Goal: Transaction & Acquisition: Purchase product/service

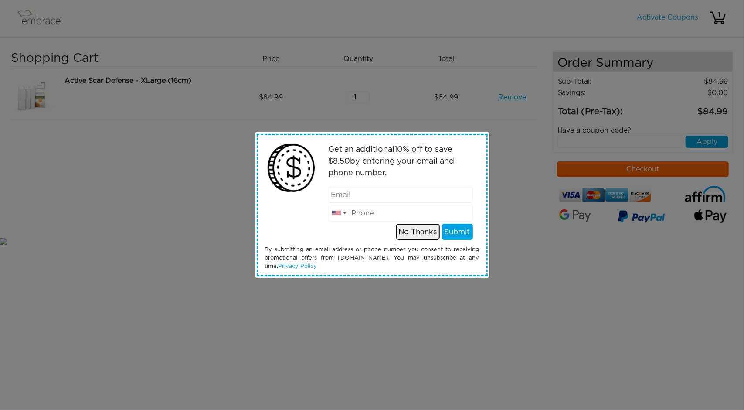
click at [423, 233] on button "No Thanks" at bounding box center [418, 232] width 44 height 17
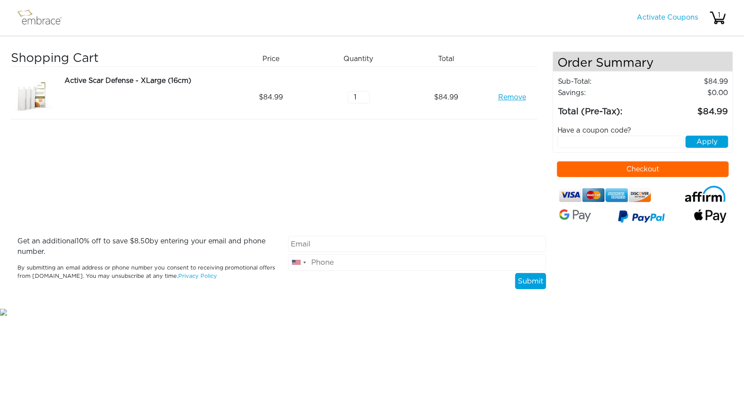
click at [625, 169] on button "Checkout" at bounding box center [643, 169] width 172 height 16
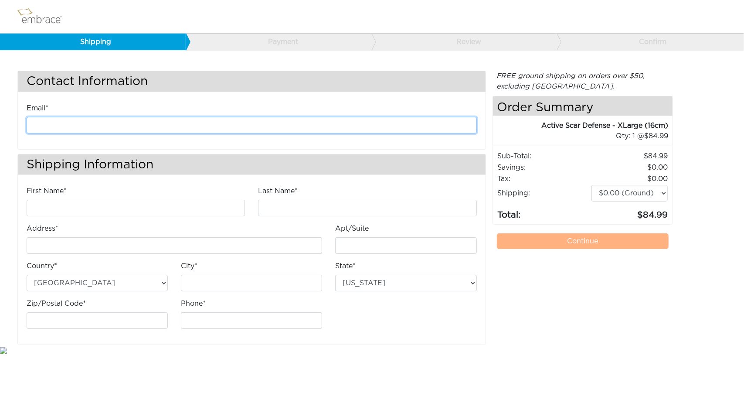
click at [99, 125] on input "email" at bounding box center [252, 125] width 451 height 17
type input "kathyli89@gmail.com"
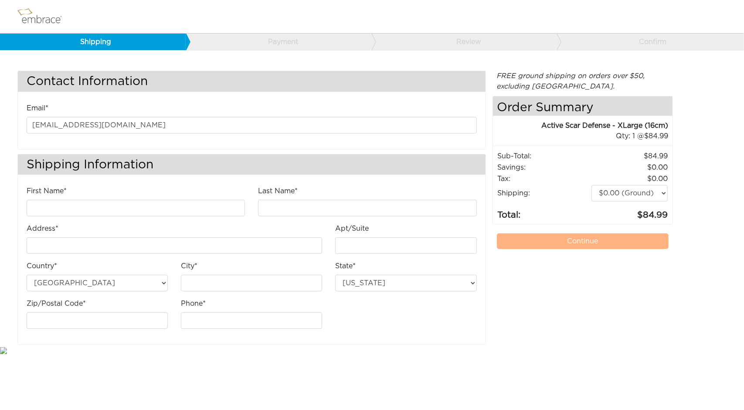
type input "Kathleen"
type input "Li"
type input "[STREET_ADDRESS]"
type input "Austin"
select select "TX"
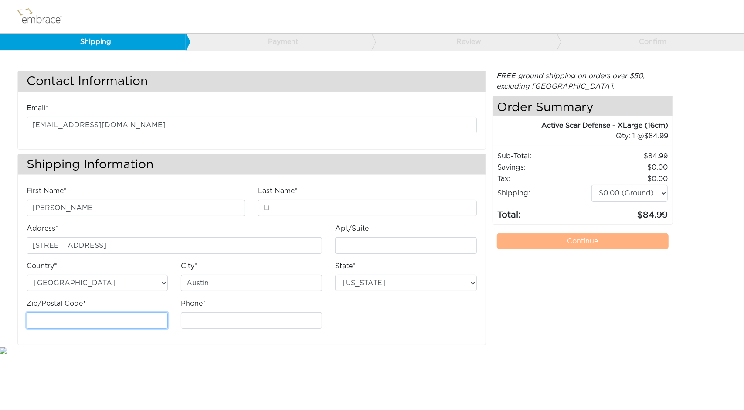
type input "78723"
type input "9795748765"
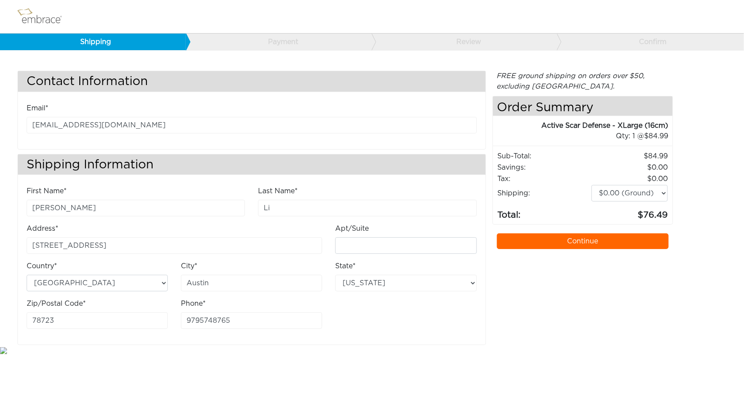
click at [551, 239] on link "Continue" at bounding box center [583, 241] width 172 height 16
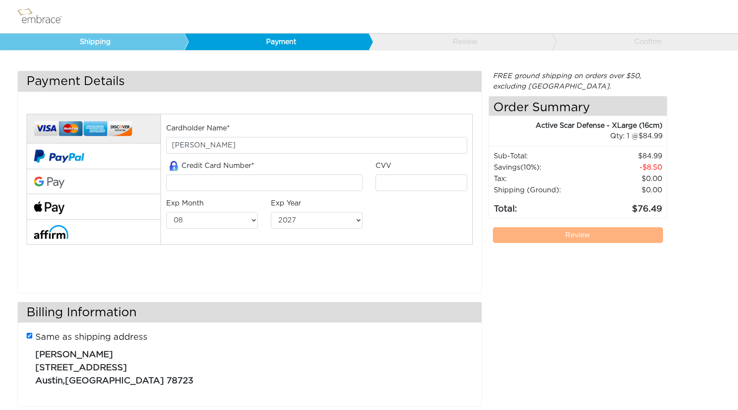
select select "8"
select select "2027"
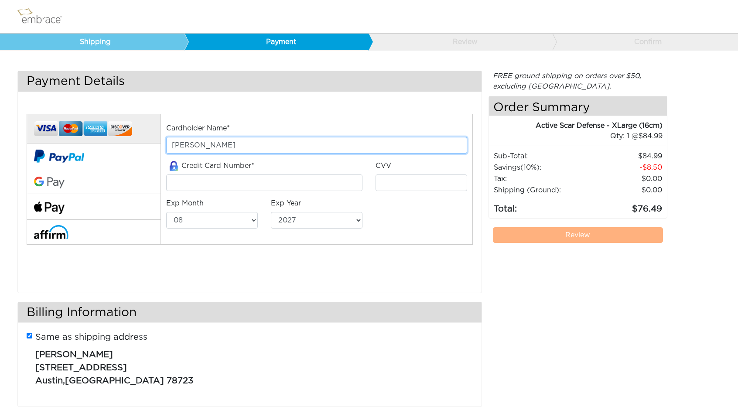
click at [205, 144] on input "[PERSON_NAME]" at bounding box center [316, 145] width 301 height 17
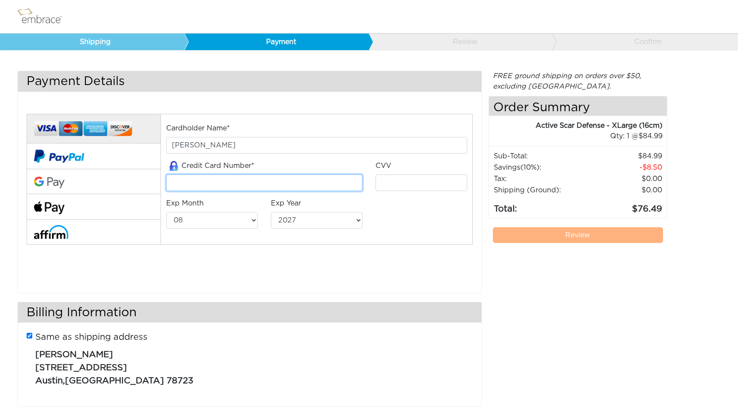
type input "4400662562153903"
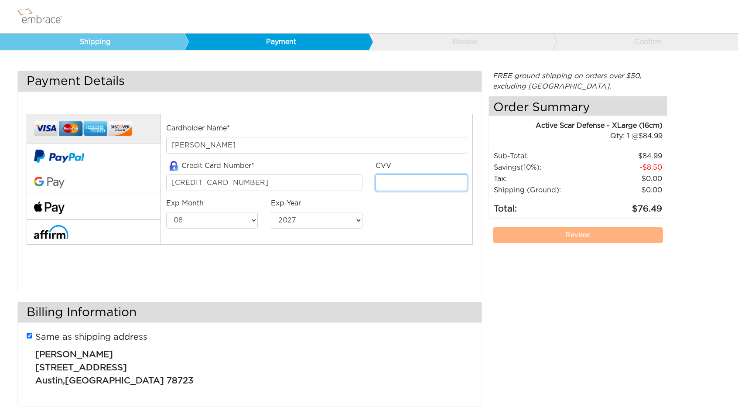
type input "941"
select select "1"
select select "2028"
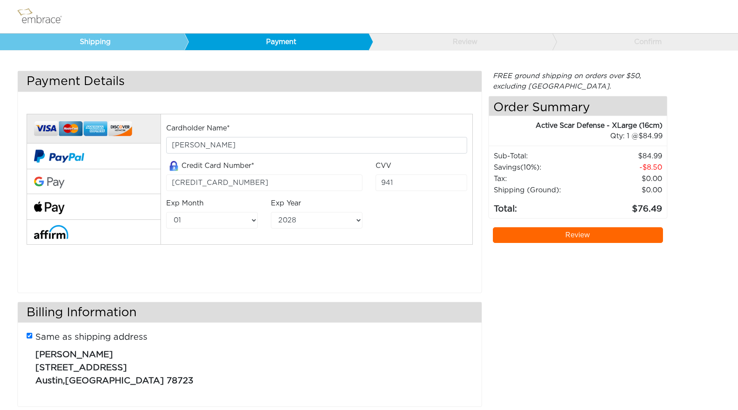
drag, startPoint x: 562, startPoint y: 235, endPoint x: 530, endPoint y: 277, distance: 52.9
click at [530, 277] on div "FREE ground shipping on orders over $50, excluding Australia. Any applicable im…" at bounding box center [577, 243] width 179 height 345
click at [529, 237] on link "Review" at bounding box center [578, 235] width 171 height 16
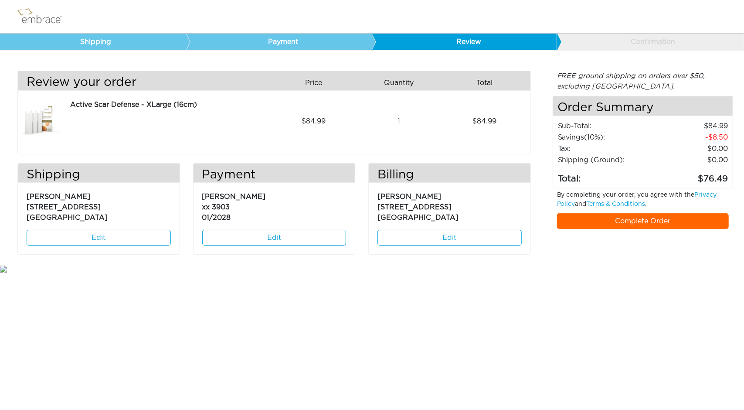
click at [615, 218] on link "Complete Order" at bounding box center [643, 221] width 172 height 16
